Goal: Find specific page/section: Find specific page/section

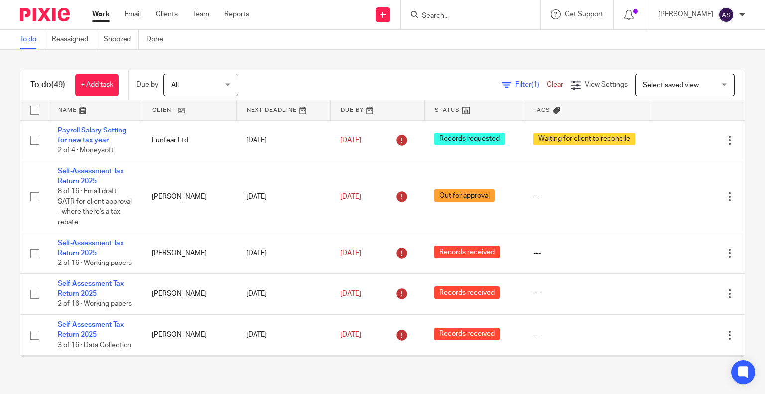
click at [451, 17] on input "Search" at bounding box center [466, 16] width 90 height 9
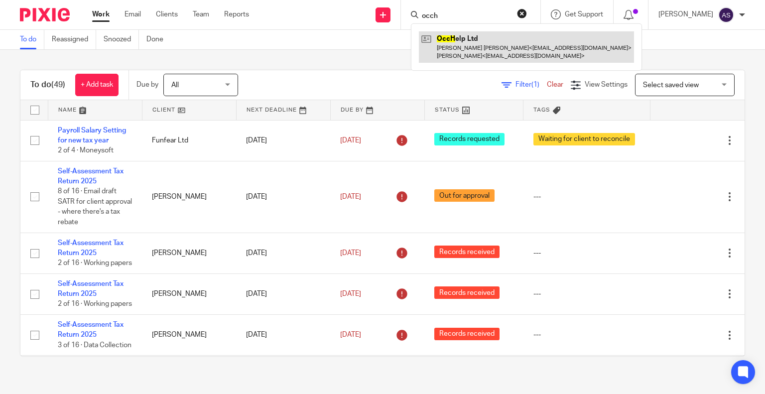
type input "occh"
click at [482, 52] on link at bounding box center [526, 46] width 215 height 31
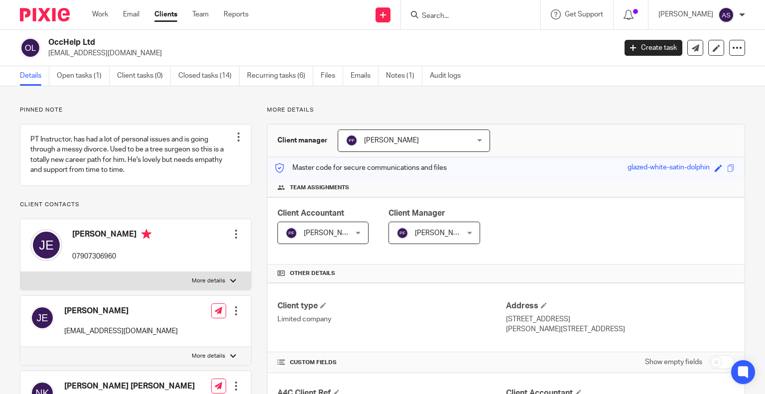
drag, startPoint x: 50, startPoint y: 40, endPoint x: 126, endPoint y: 39, distance: 75.7
click at [126, 39] on h2 "OccHelp Ltd" at bounding box center [272, 42] width 449 height 10
copy h2 "OccHelp Ltd"
click at [68, 41] on h2 "OccHelp Ltd" at bounding box center [272, 42] width 449 height 10
drag, startPoint x: 48, startPoint y: 40, endPoint x: 122, endPoint y: 41, distance: 73.2
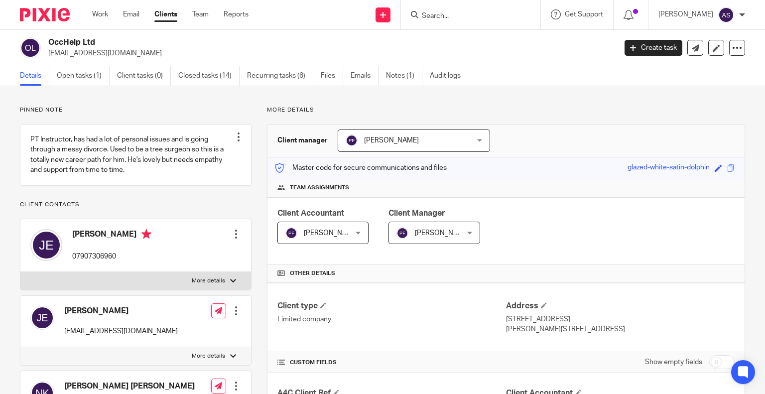
click at [122, 41] on h2 "OccHelp Ltd" at bounding box center [272, 42] width 449 height 10
copy h2 "OccHelp Ltd"
click at [79, 40] on h2 "OccHelp Ltd" at bounding box center [272, 42] width 449 height 10
drag, startPoint x: 50, startPoint y: 41, endPoint x: 109, endPoint y: 40, distance: 59.3
click at [109, 40] on h2 "OccHelp Ltd" at bounding box center [272, 42] width 449 height 10
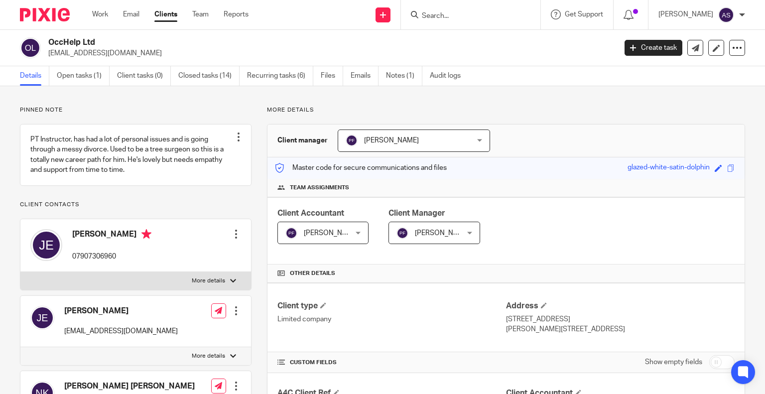
copy h2 "OccHelp Ltd"
